Goal: Information Seeking & Learning: Find specific fact

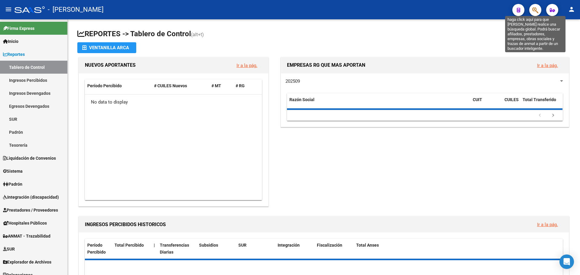
click at [536, 9] on icon "button" at bounding box center [535, 10] width 6 height 7
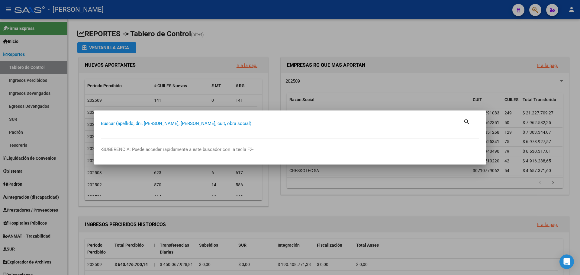
click at [163, 124] on input "Buscar (apellido, dni, [PERSON_NAME], [PERSON_NAME], cuit, obra social)" at bounding box center [282, 123] width 362 height 5
paste input "27-20106209-3"
click at [108, 123] on input "27-20106209-3" at bounding box center [282, 123] width 362 height 5
click at [129, 123] on input "2720106209-3" at bounding box center [282, 123] width 362 height 5
type input "27201062093"
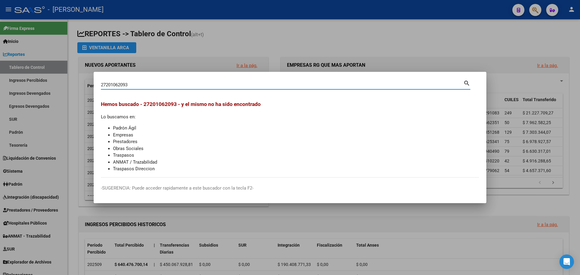
click at [469, 38] on div at bounding box center [290, 137] width 580 height 275
